Goal: Task Accomplishment & Management: Use online tool/utility

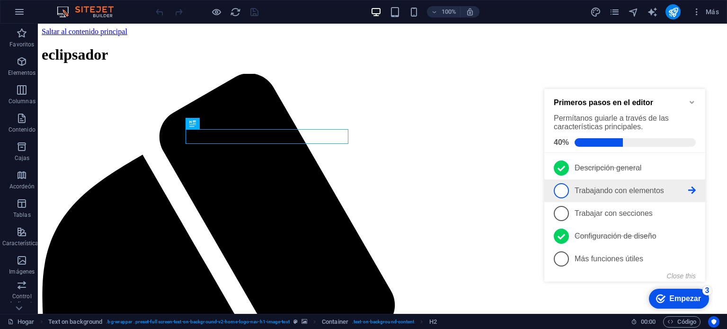
click at [591, 190] on font "Trabajando con elementos" at bounding box center [618, 190] width 89 height 8
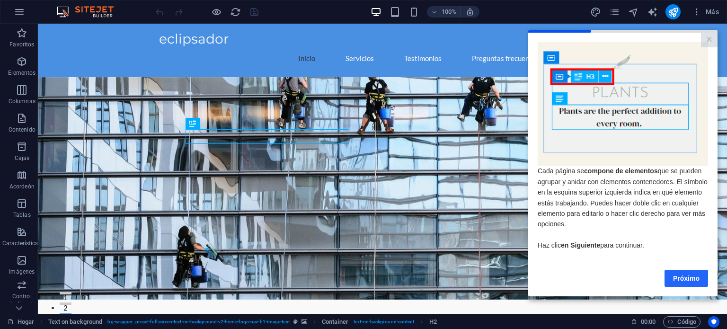
click at [670, 277] on link "Próximo" at bounding box center [686, 277] width 44 height 17
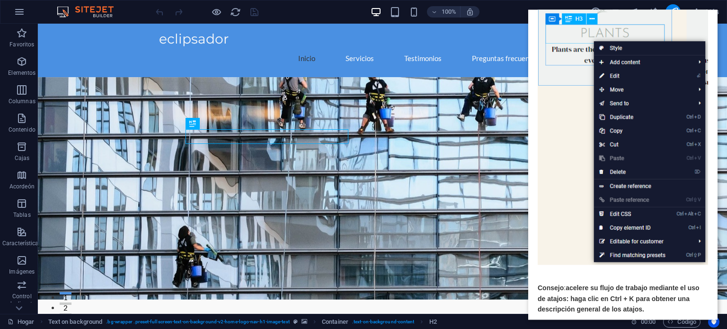
scroll to position [121, 0]
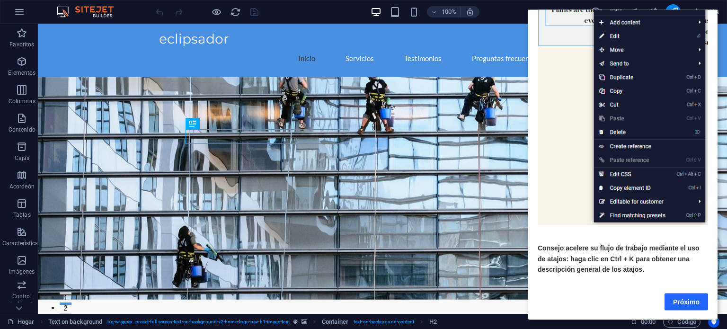
click at [678, 298] on font "Próximo" at bounding box center [686, 302] width 26 height 8
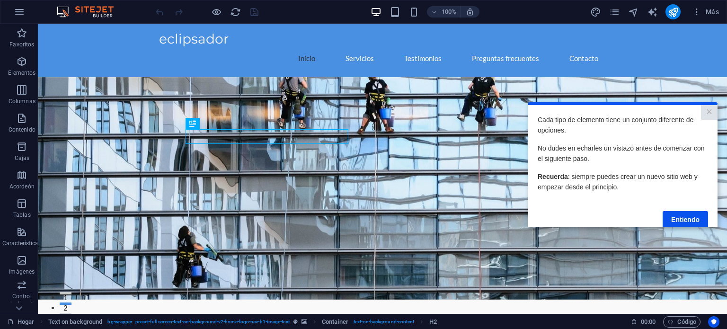
scroll to position [18, 0]
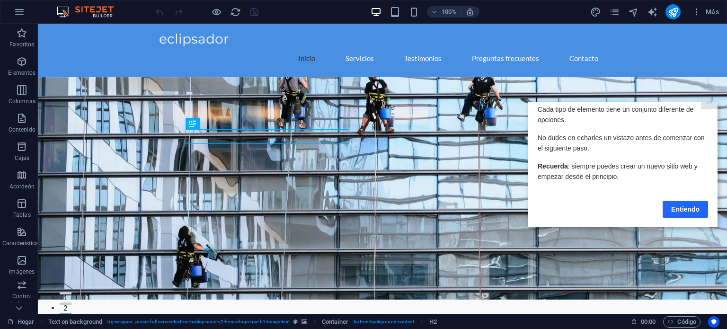
click at [679, 205] on font "Entiendo" at bounding box center [685, 209] width 28 height 8
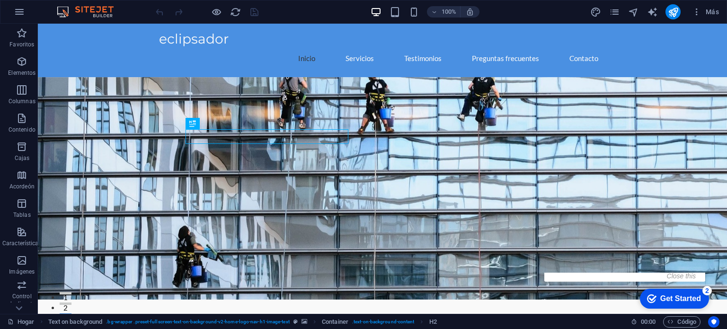
scroll to position [0, 0]
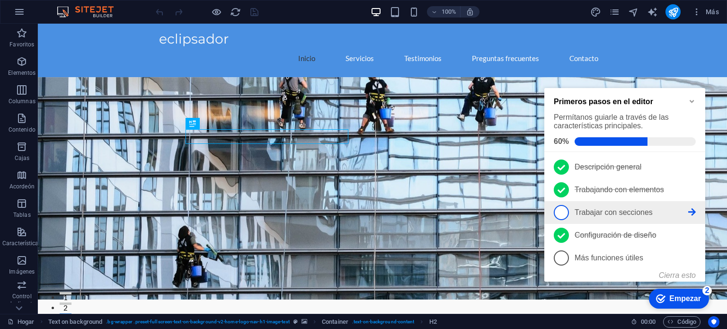
click at [588, 210] on font "Trabajar con secciones" at bounding box center [613, 212] width 78 height 8
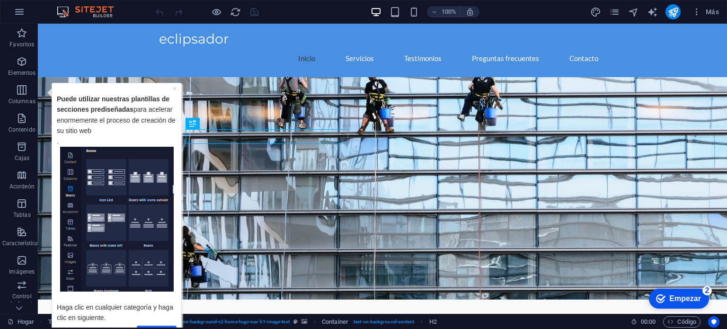
click at [171, 325] on link "Próximo" at bounding box center [157, 332] width 40 height 14
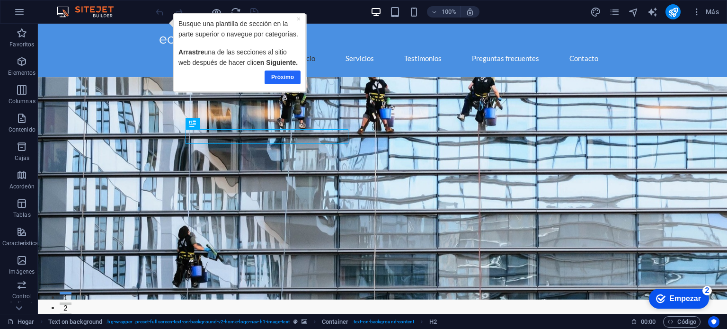
click at [280, 77] on font "Próximo" at bounding box center [282, 76] width 23 height 7
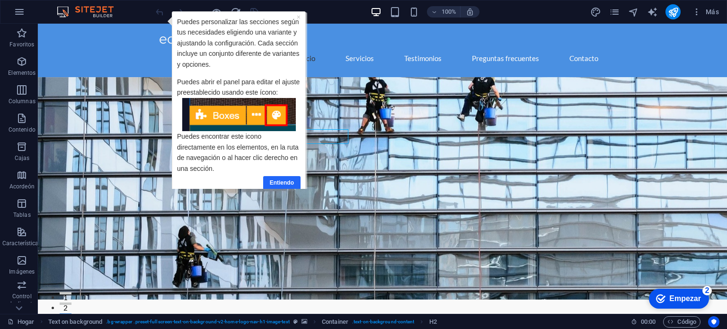
click at [281, 179] on font "Entiendo" at bounding box center [282, 182] width 24 height 7
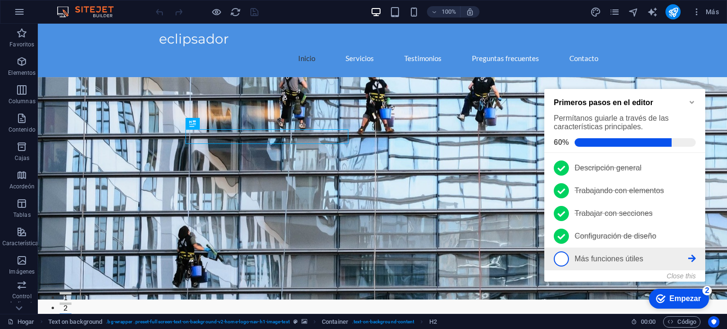
click at [587, 255] on font "Más funciones útiles" at bounding box center [608, 259] width 69 height 8
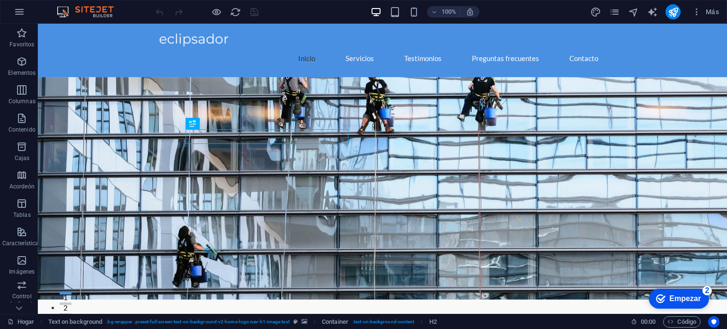
click at [663, 299] on icon "checkmark" at bounding box center [660, 298] width 9 height 9
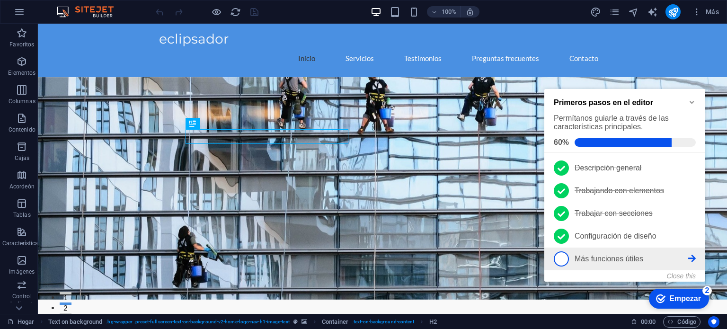
click at [609, 259] on font "Más funciones útiles" at bounding box center [608, 259] width 69 height 8
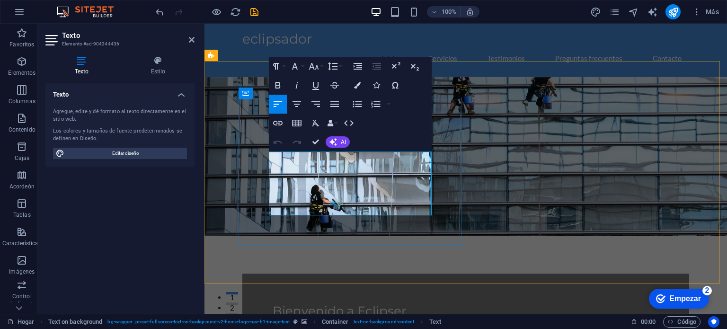
drag, startPoint x: 331, startPoint y: 208, endPoint x: 327, endPoint y: 177, distance: 31.1
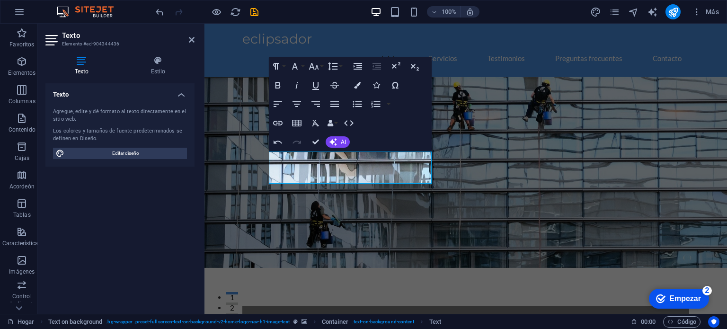
click at [521, 196] on figure at bounding box center [465, 172] width 522 height 191
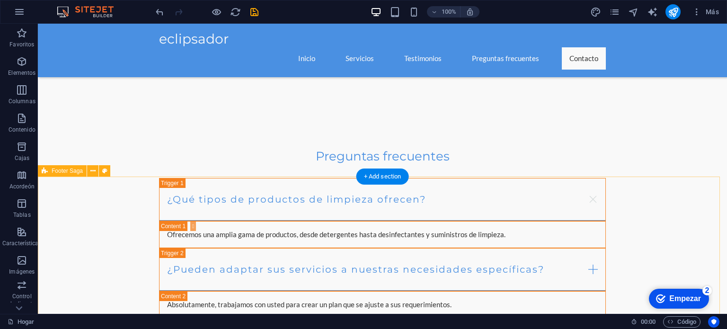
scroll to position [1106, 0]
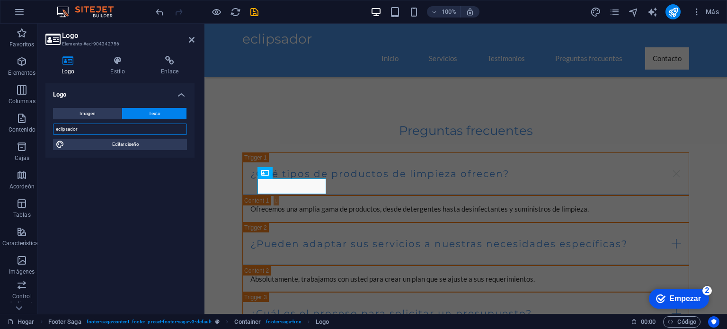
click at [98, 126] on input "eclipsador" at bounding box center [120, 129] width 134 height 11
type input "eclipser"
click at [126, 206] on div "Logo Imagen Texto Arrastre los archivos aquí, haga clic para elegir archivos o …" at bounding box center [119, 194] width 149 height 223
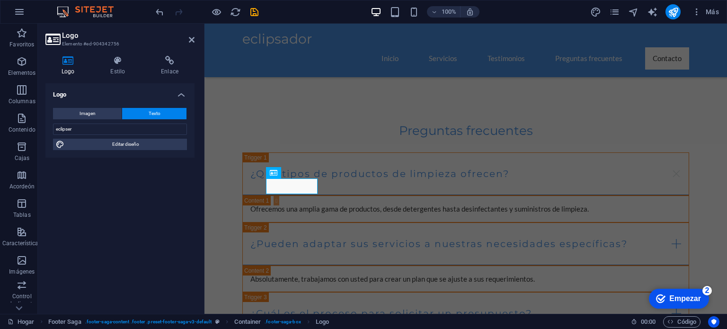
click at [194, 39] on aside "Logo Elemento #ed-904342756 Logo Estilo Enlace Logo Imagen Texto Arrastre los a…" at bounding box center [121, 169] width 167 height 290
click at [194, 42] on icon at bounding box center [192, 40] width 6 height 8
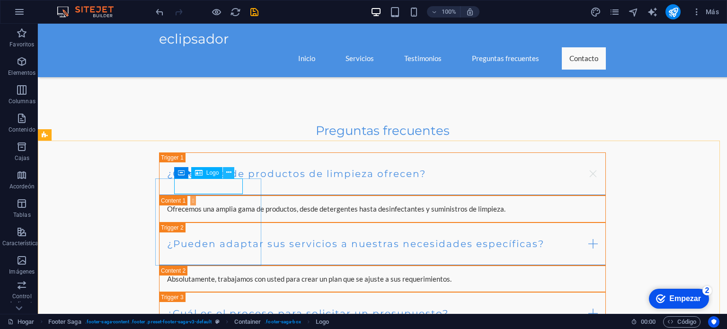
click at [229, 173] on icon at bounding box center [228, 173] width 5 height 10
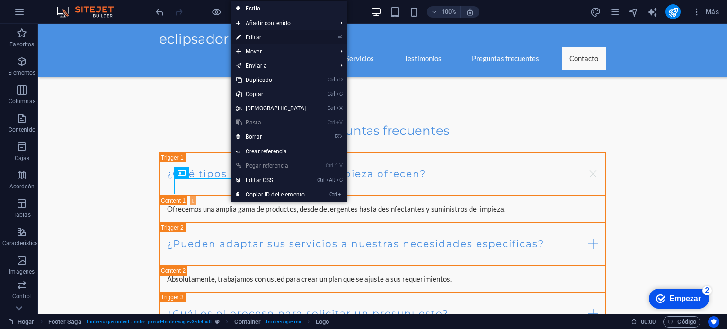
click at [255, 37] on font "Editar" at bounding box center [254, 37] width 16 height 7
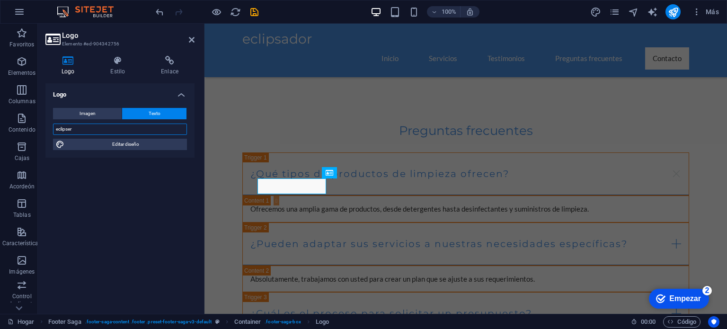
click at [108, 128] on input "eclipser" at bounding box center [120, 129] width 134 height 11
drag, startPoint x: 140, startPoint y: 215, endPoint x: 190, endPoint y: 40, distance: 182.3
click at [190, 40] on aside "Logo Elemento #ed-904342756 Logo Estilo Enlace Logo Imagen Texto Arrastre los a…" at bounding box center [121, 169] width 167 height 290
click at [190, 40] on icon at bounding box center [192, 40] width 6 height 8
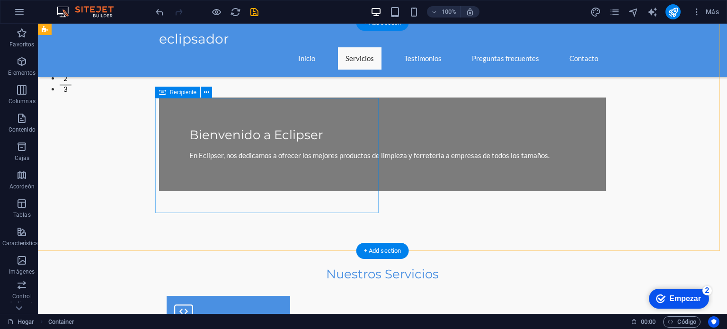
scroll to position [0, 0]
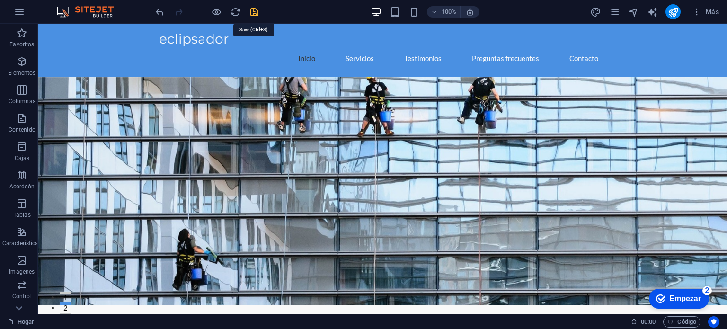
click at [252, 9] on icon "ahorrar" at bounding box center [254, 12] width 11 height 11
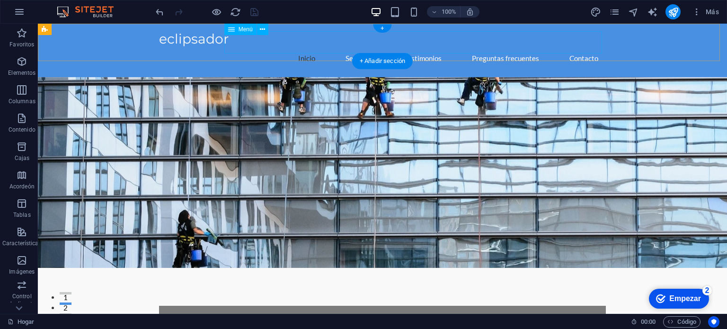
click at [374, 47] on nav "Inicio Servicios Testimonios Preguntas frecuentes Contacto" at bounding box center [382, 58] width 447 height 22
click at [359, 48] on nav "Inicio Servicios Testimonios Preguntas frecuentes Contacto" at bounding box center [382, 58] width 447 height 22
